Goal: Obtain resource: Download file/media

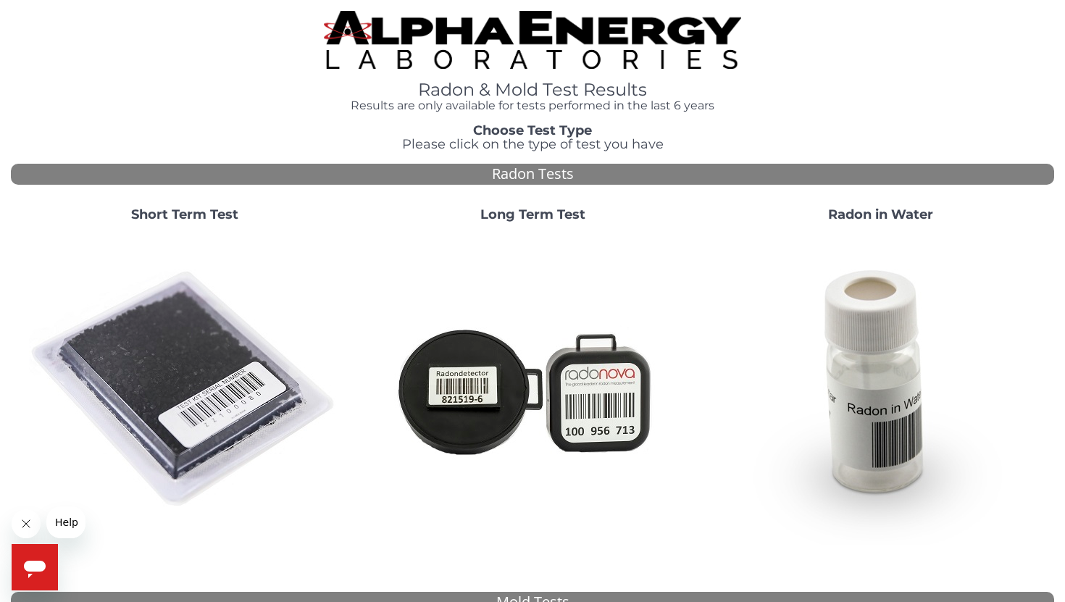
click at [204, 210] on strong "Short Term Test" at bounding box center [184, 214] width 107 height 16
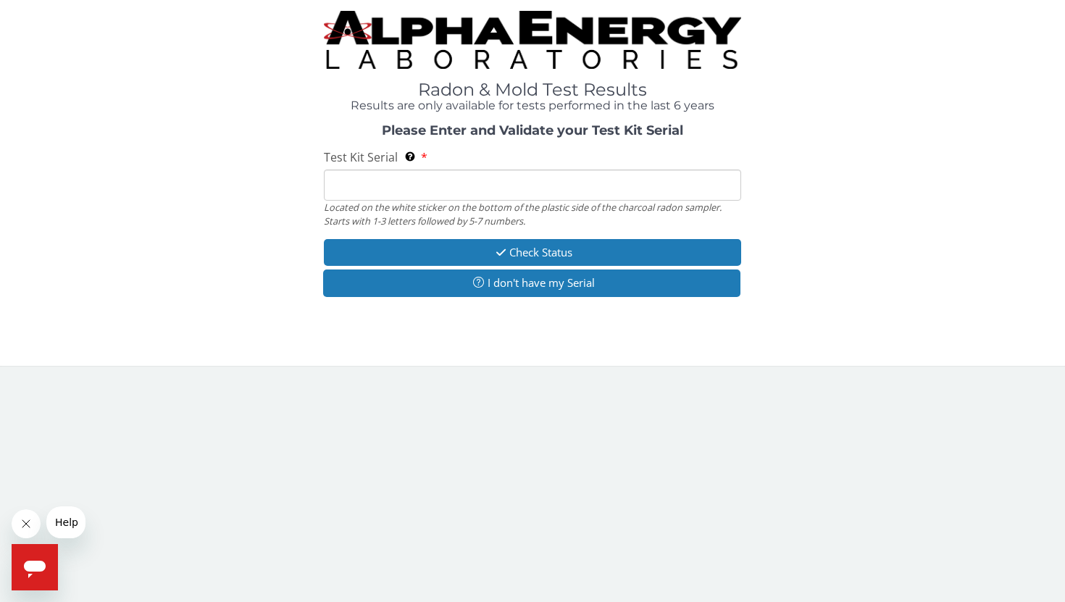
click at [409, 190] on input "Test Kit Serial Located on the white sticker on the bottom of the plastic side …" at bounding box center [532, 185] width 417 height 31
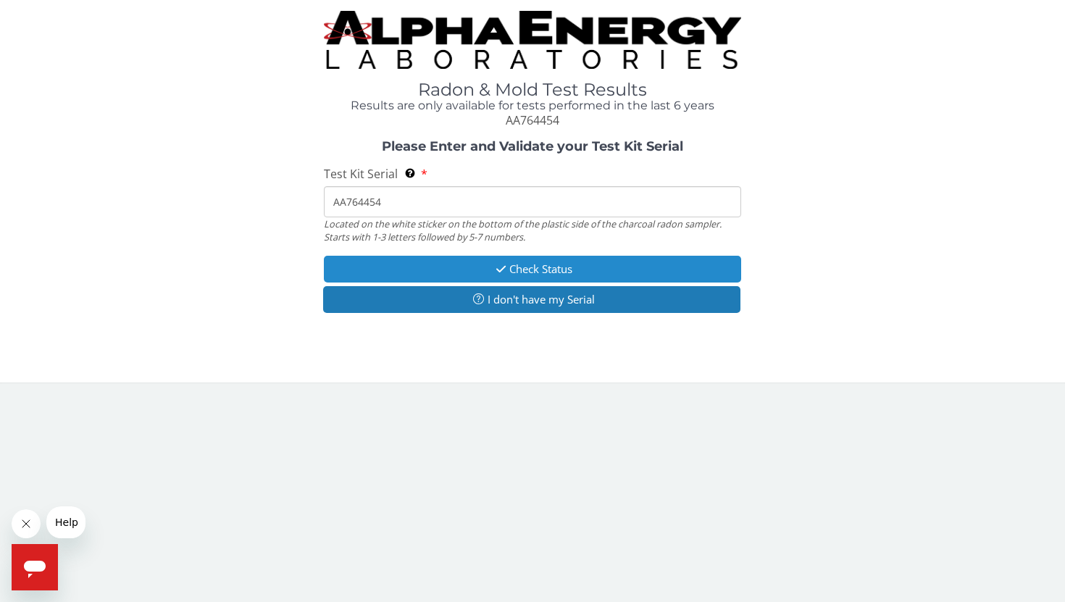
type input "AA764454"
click at [493, 267] on icon "button" at bounding box center [501, 269] width 17 height 11
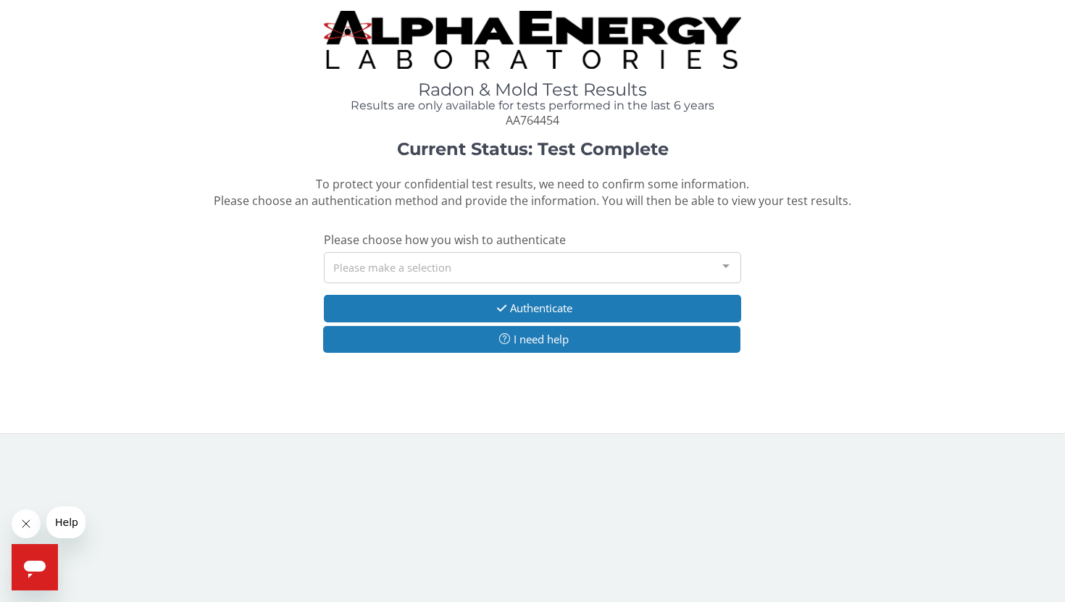
click at [485, 262] on div "Please make a selection" at bounding box center [532, 267] width 417 height 31
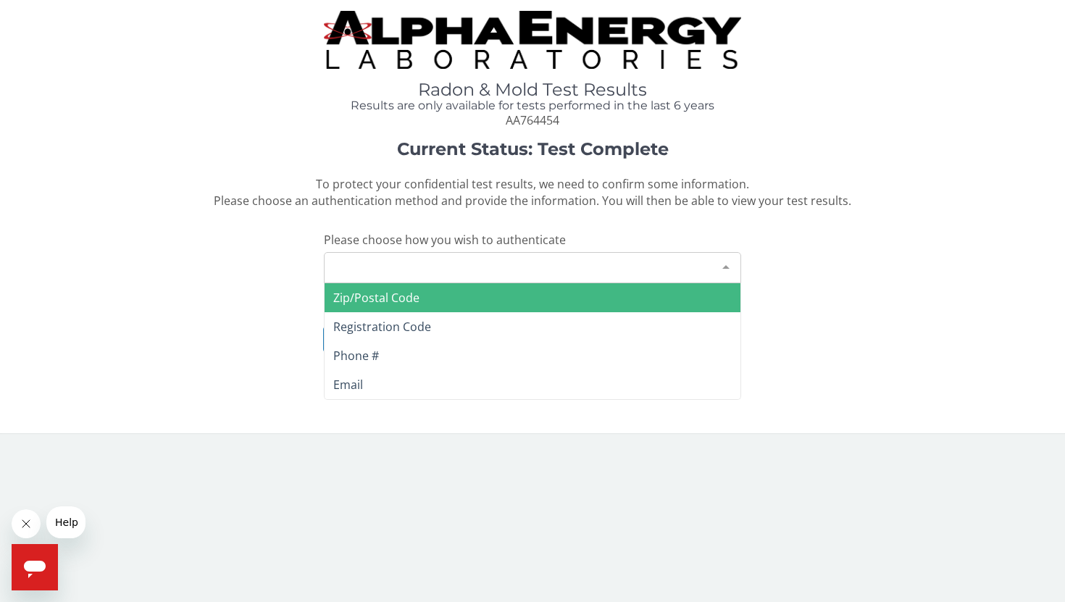
click at [476, 296] on span "Zip/Postal Code" at bounding box center [533, 297] width 416 height 29
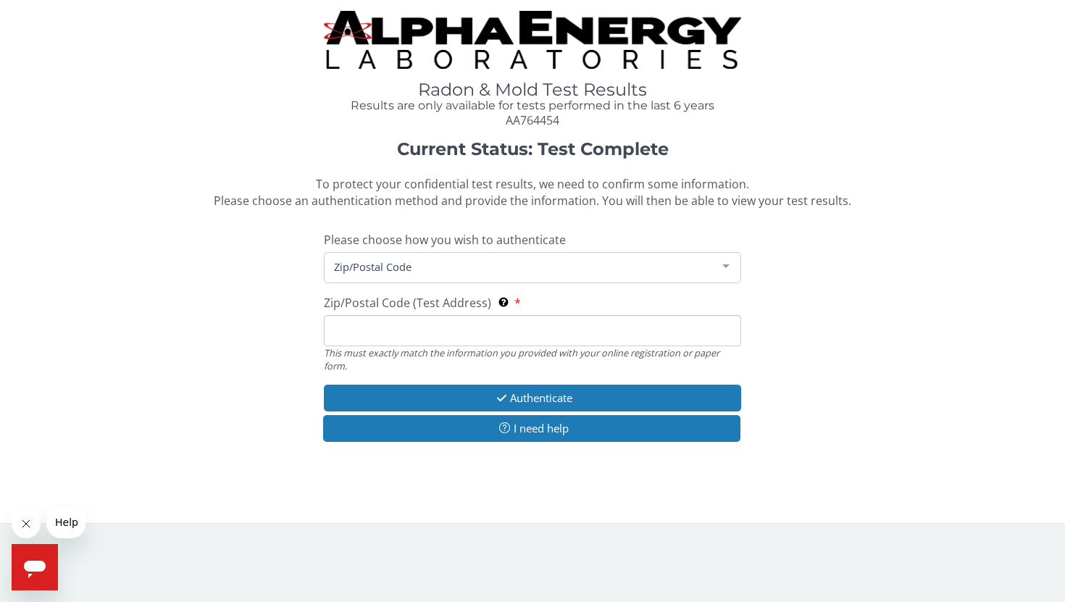
click at [485, 327] on input "Zip/Postal Code (Test Address) This must exactly match the information you prov…" at bounding box center [532, 330] width 417 height 31
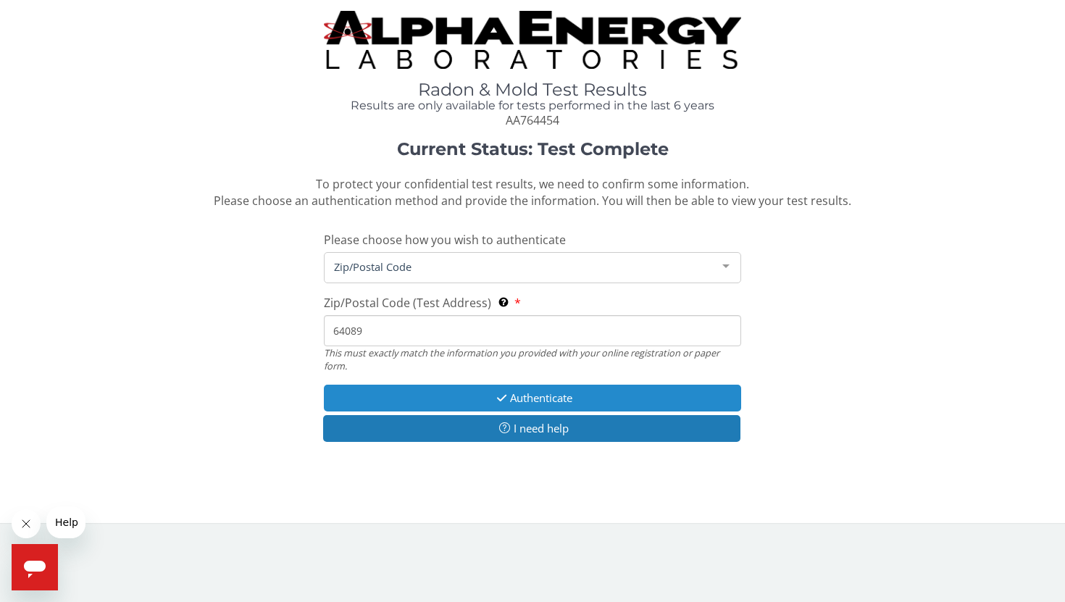
type input "64089"
click at [520, 399] on button "Authenticate" at bounding box center [532, 398] width 417 height 27
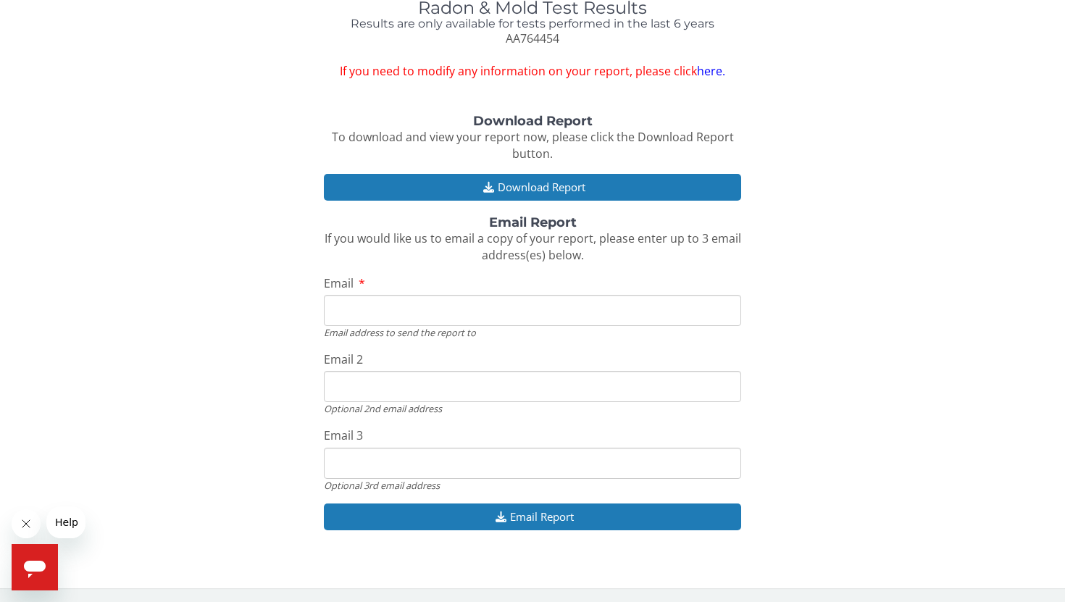
scroll to position [83, 0]
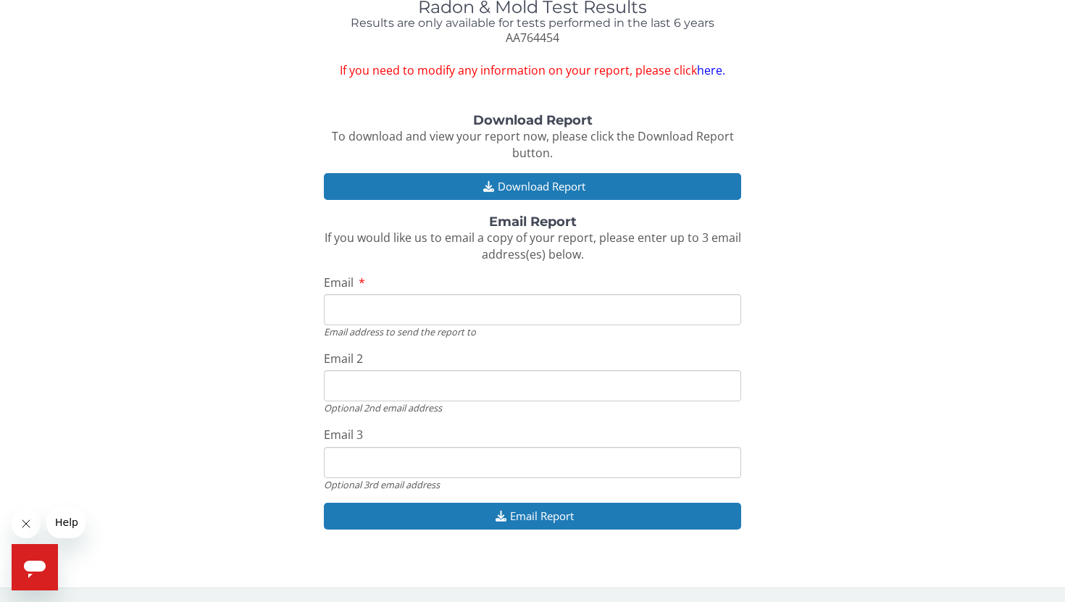
click at [463, 307] on input "Email" at bounding box center [532, 309] width 417 height 31
type input "[EMAIL_ADDRESS][DOMAIN_NAME]"
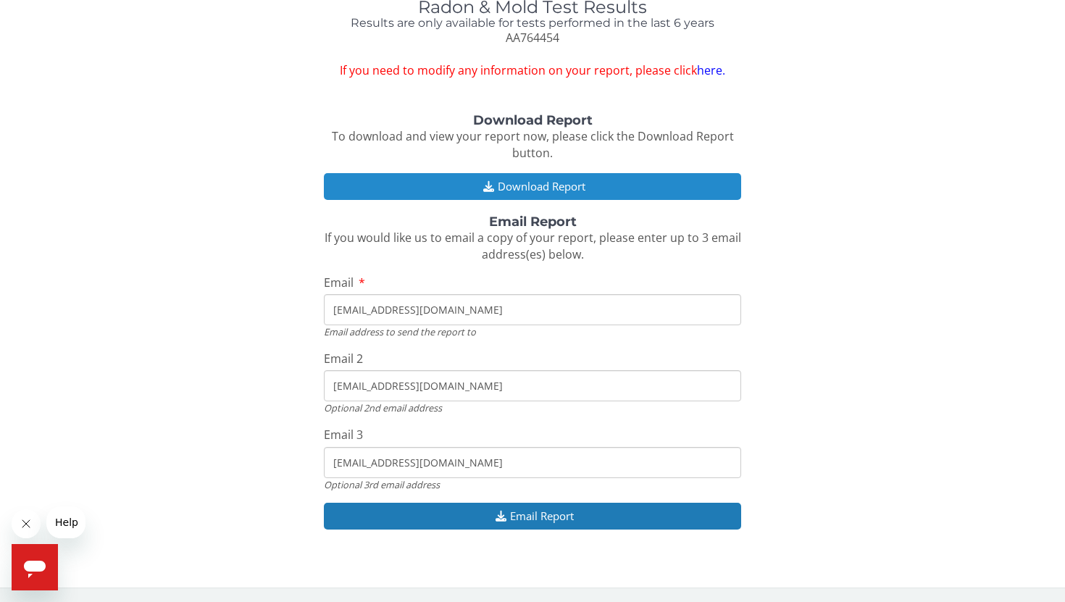
click at [511, 173] on button "Download Report" at bounding box center [532, 186] width 417 height 27
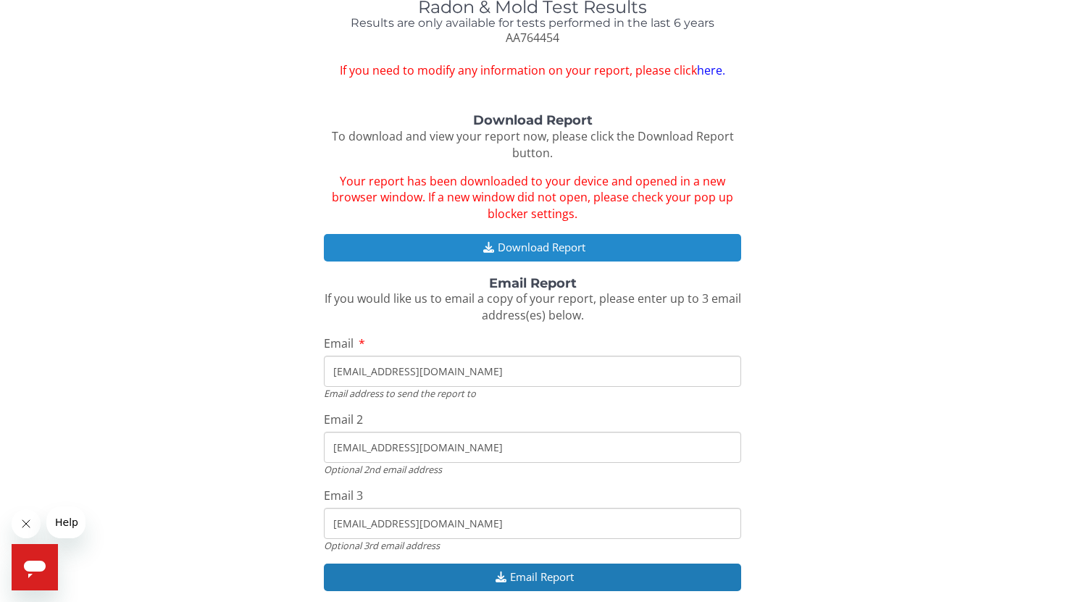
click at [537, 244] on button "Download Report" at bounding box center [532, 247] width 417 height 27
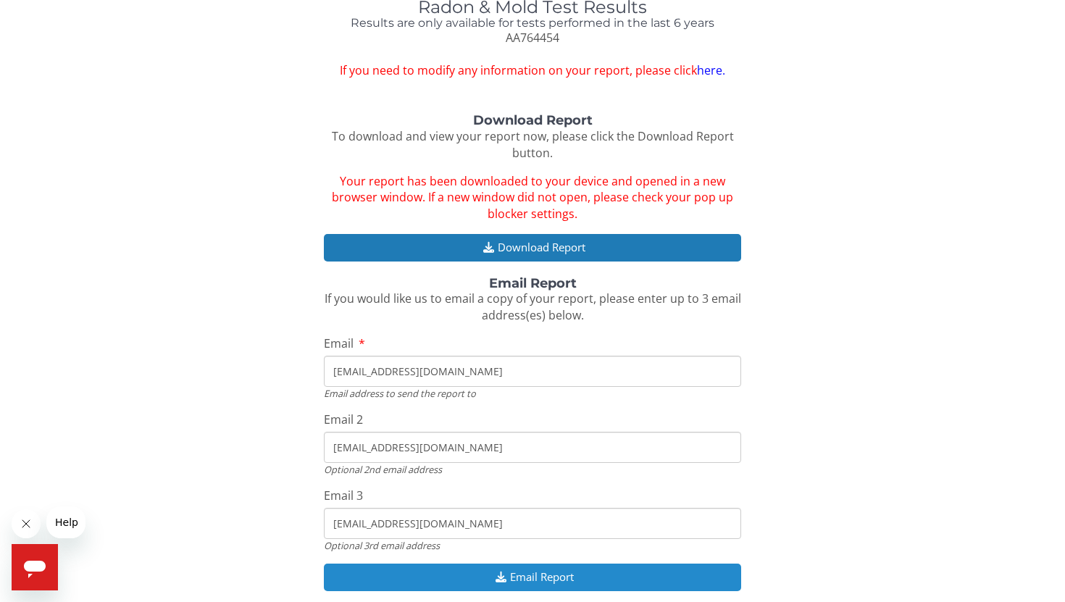
click at [532, 575] on button "Email Report" at bounding box center [532, 577] width 417 height 27
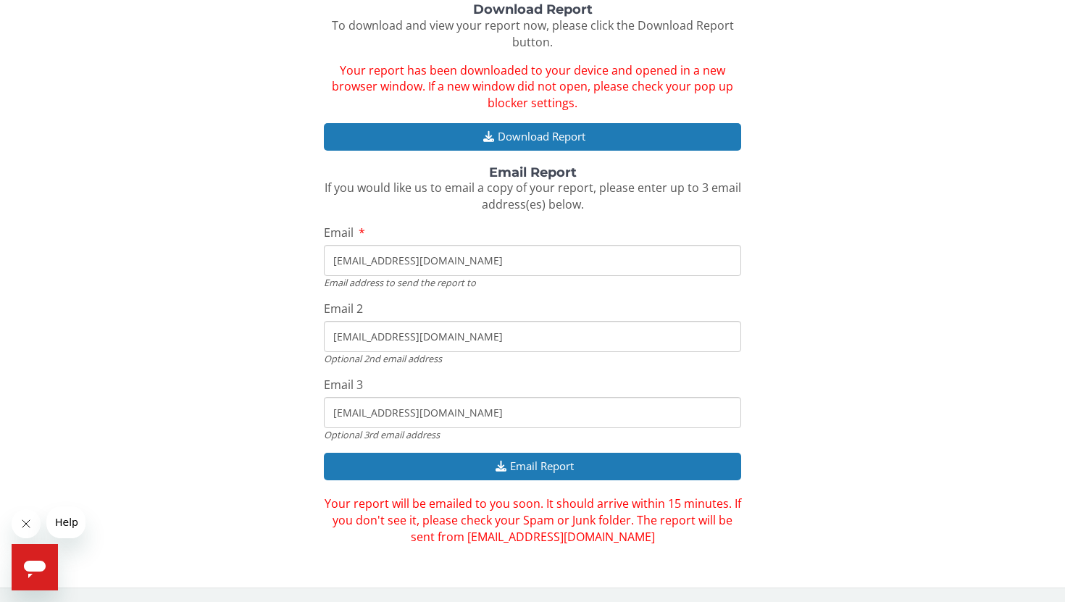
scroll to position [0, 0]
